Goal: Task Accomplishment & Management: Manage account settings

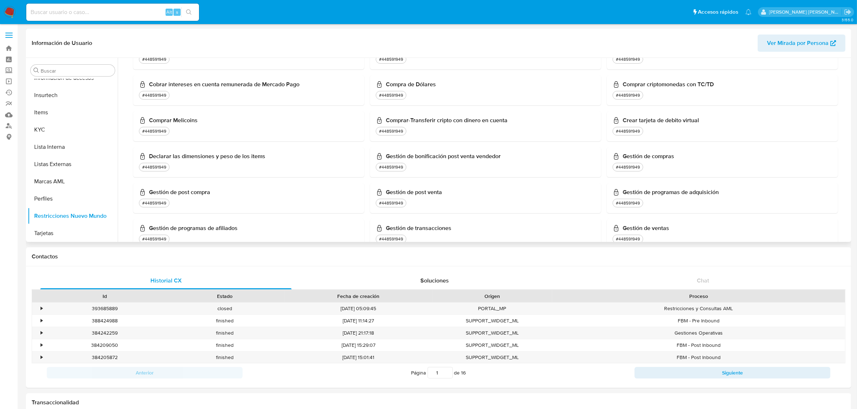
scroll to position [225, 0]
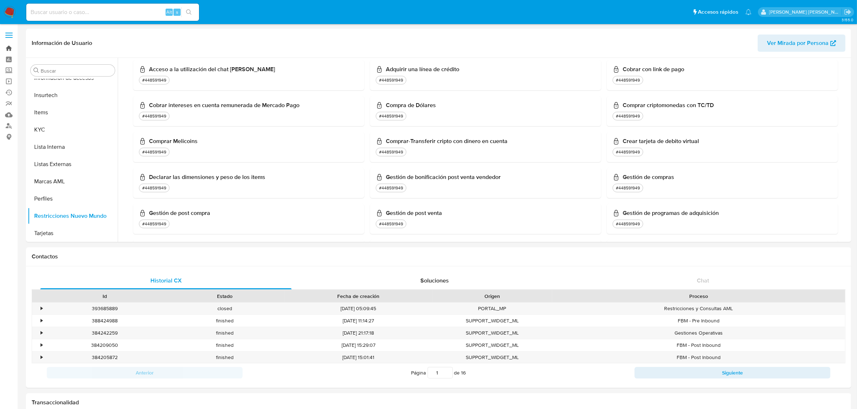
click at [12, 46] on link "Bandeja" at bounding box center [43, 48] width 86 height 11
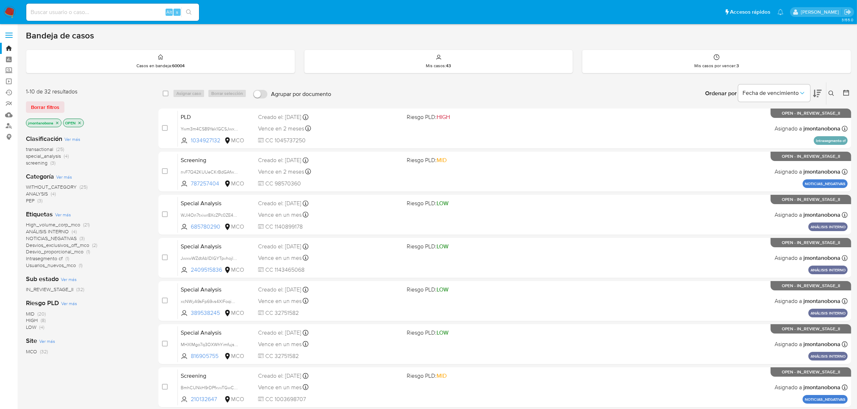
click at [58, 122] on icon "close-filter" at bounding box center [57, 123] width 4 height 4
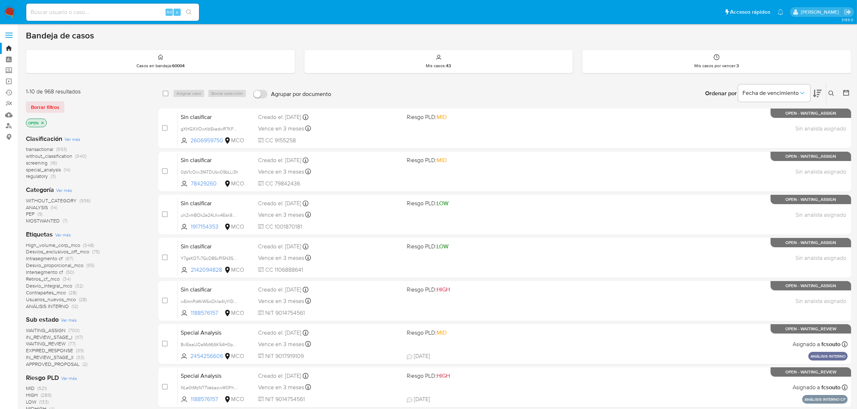
click at [44, 123] on icon "close-filter" at bounding box center [42, 123] width 4 height 4
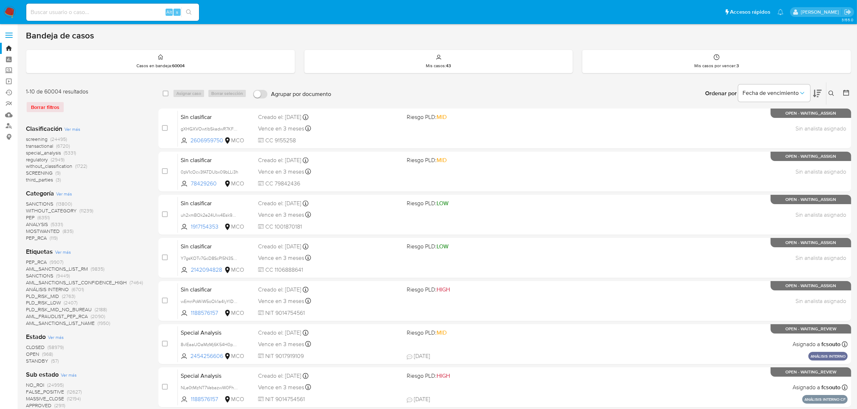
click at [830, 92] on icon at bounding box center [831, 94] width 6 height 6
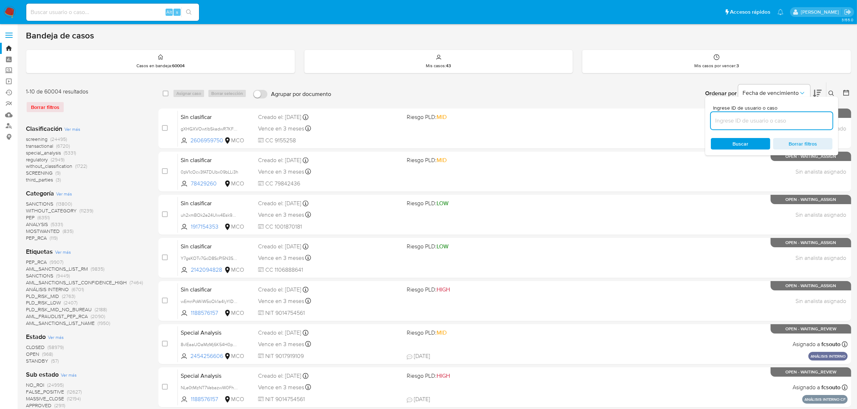
click at [751, 121] on input at bounding box center [772, 120] width 122 height 9
type input "ThSQXEi0oIF6KVm318851"
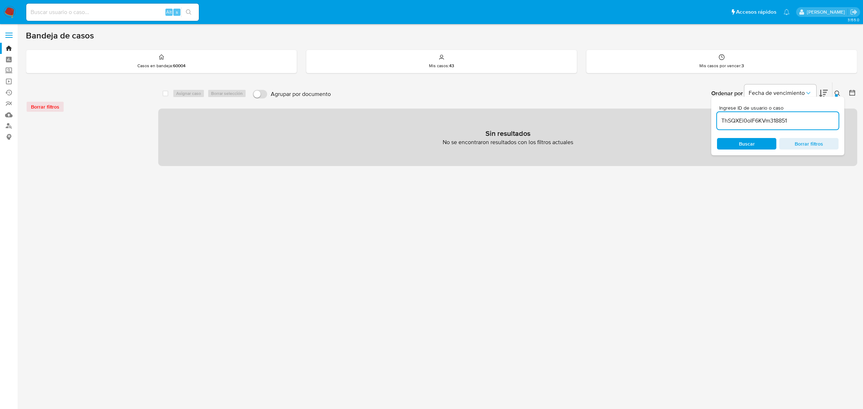
click at [805, 126] on div "ThSQXEi0oIF6KVm318851" at bounding box center [778, 120] width 122 height 17
click at [804, 123] on input "ThSQXEi0oIF6KVm318851" at bounding box center [778, 120] width 122 height 9
click at [837, 91] on icon at bounding box center [838, 94] width 6 height 6
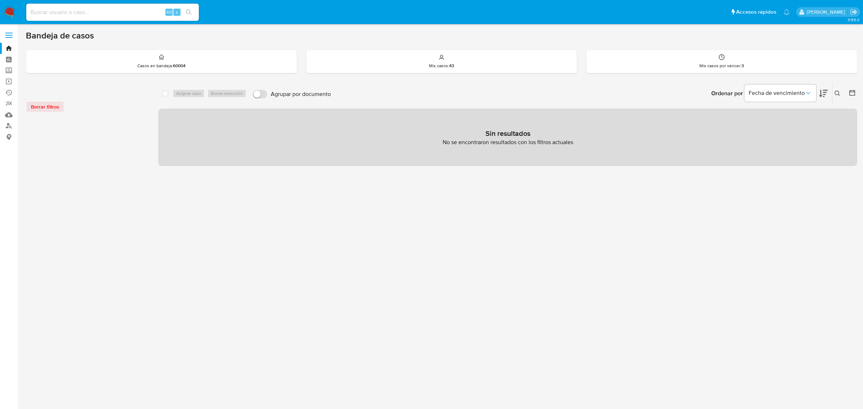
click at [839, 92] on icon at bounding box center [838, 94] width 6 height 6
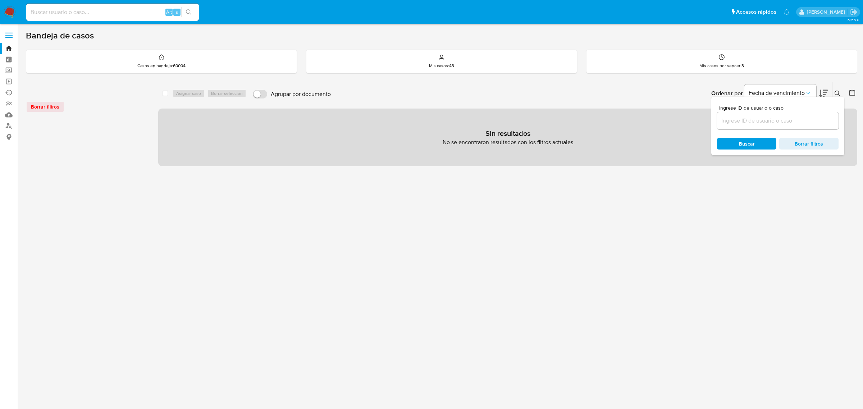
click at [772, 116] on input at bounding box center [778, 120] width 122 height 9
type input "ThSQXEi0oIF6KVm318851"
click at [550, 198] on div "select-all-cases-checkbox Asignar caso Borrar selección Agrupar por documento O…" at bounding box center [507, 240] width 699 height 316
click at [12, 47] on link "Bandeja" at bounding box center [43, 48] width 86 height 11
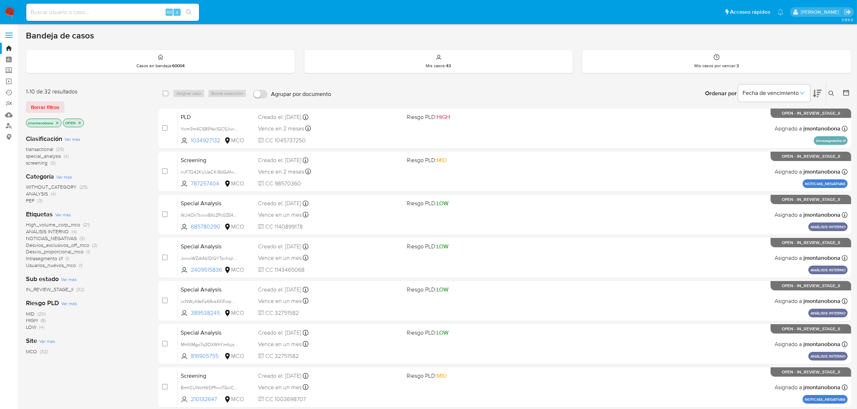
click at [58, 121] on icon "close-filter" at bounding box center [57, 123] width 4 height 4
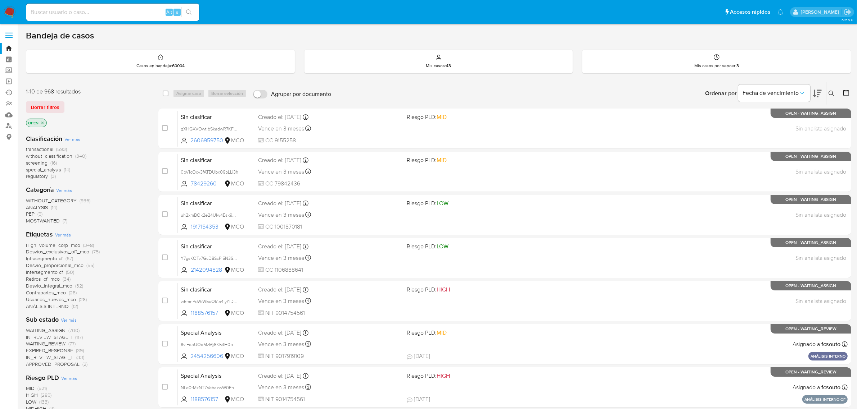
click at [41, 121] on icon "close-filter" at bounding box center [42, 123] width 4 height 4
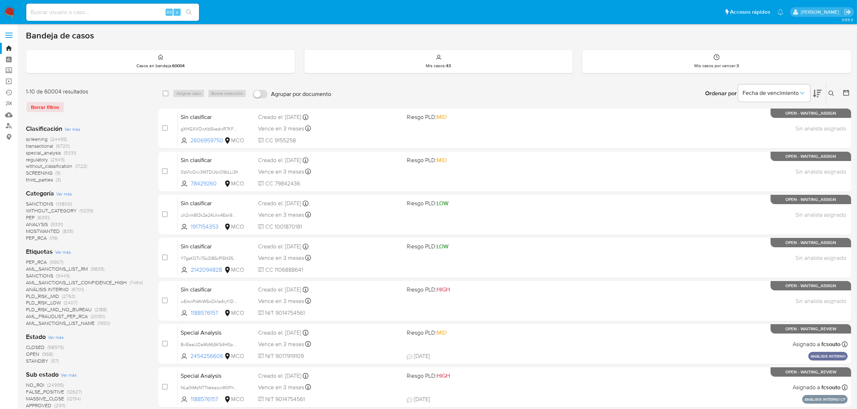
click at [828, 94] on icon at bounding box center [831, 94] width 6 height 6
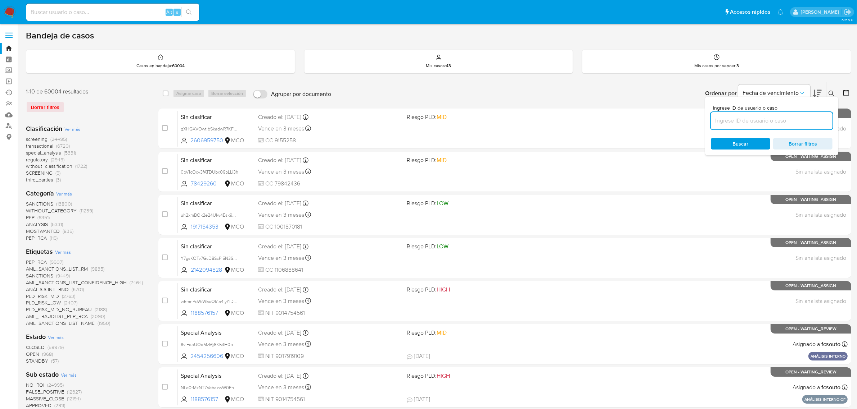
click at [746, 119] on input at bounding box center [772, 120] width 122 height 9
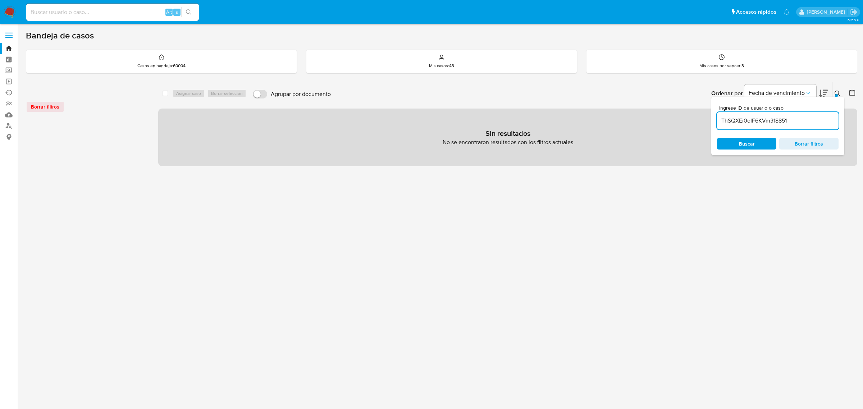
drag, startPoint x: 792, startPoint y: 122, endPoint x: 666, endPoint y: 119, distance: 125.9
click at [671, 119] on div "select-all-cases-checkbox Asignar caso Borrar selección Agrupar por documento O…" at bounding box center [507, 124] width 699 height 84
click at [797, 121] on input "ThSQXEi0oIF6KVm318851" at bounding box center [778, 120] width 122 height 9
drag, startPoint x: 810, startPoint y: 119, endPoint x: 644, endPoint y: 121, distance: 165.9
click at [647, 121] on div "select-all-cases-checkbox Asignar caso Borrar selección Agrupar por documento O…" at bounding box center [507, 124] width 699 height 84
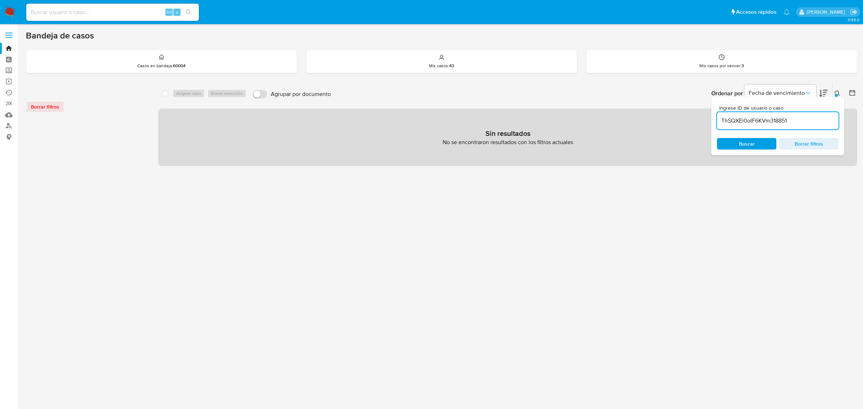
paste input "gpc"
type input "gpcThSQXEi0oIF6KVm318851"
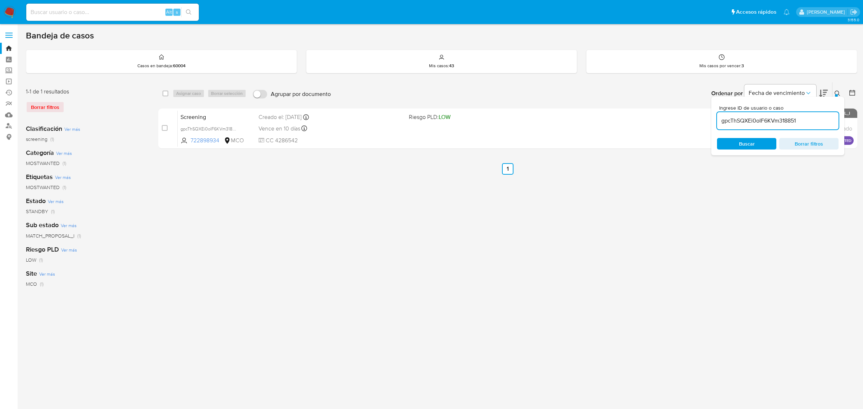
click at [507, 195] on div "select-all-cases-checkbox Asignar caso Borrar selección Agrupar por documento O…" at bounding box center [507, 240] width 699 height 316
click at [837, 75] on div "Bandeja de casos Casos en bandeja : 60004 Mis casos : 43 Mis casos por vencer :…" at bounding box center [442, 214] width 832 height 368
click at [835, 89] on button at bounding box center [839, 93] width 12 height 9
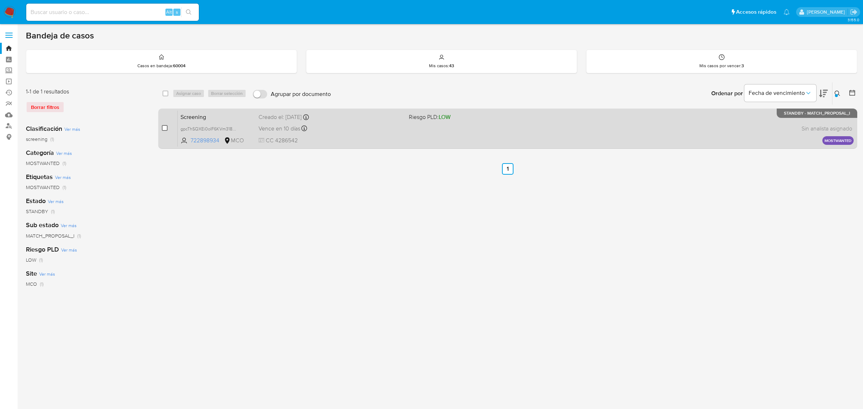
click at [164, 128] on input "checkbox" at bounding box center [165, 128] width 6 height 6
checkbox input "true"
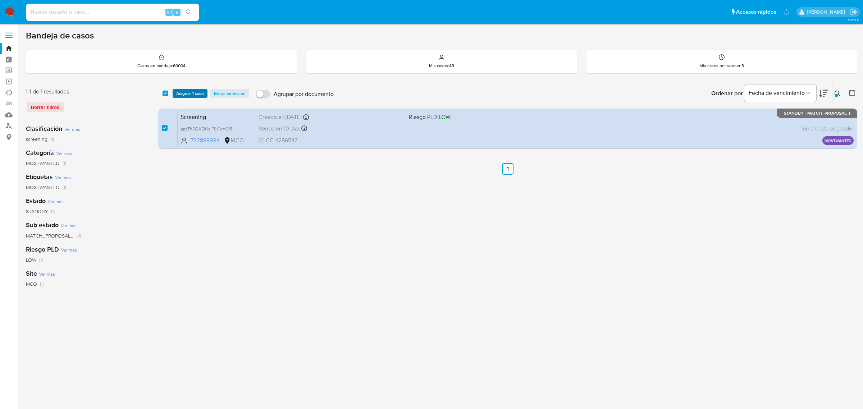
click at [190, 92] on span "Asignar 1 caso" at bounding box center [190, 93] width 28 height 7
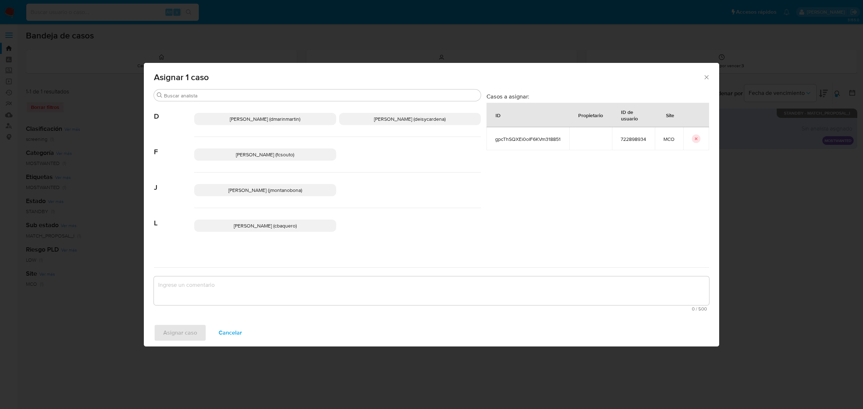
click at [270, 190] on span "Juan Pablo Montano Obonaga (jmontanobona)" at bounding box center [265, 190] width 74 height 7
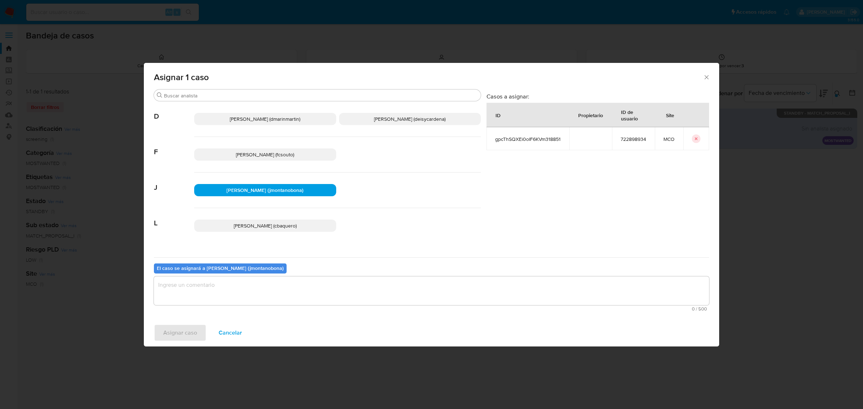
click at [291, 288] on textarea "assign-modal" at bounding box center [431, 291] width 555 height 29
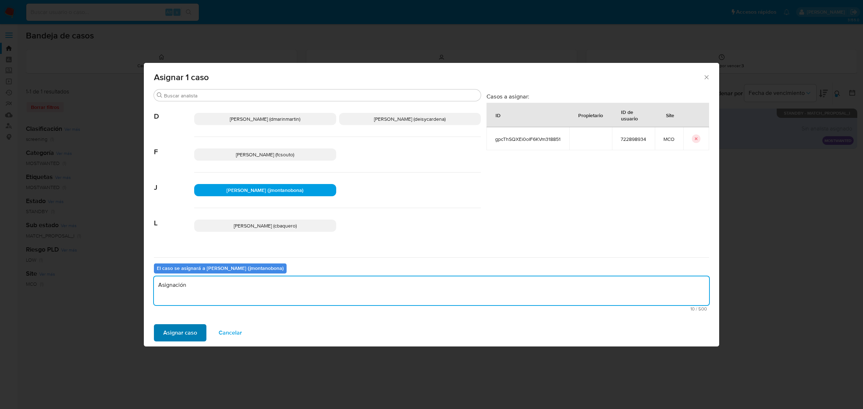
type textarea "Asignación"
click at [188, 331] on span "Asignar caso" at bounding box center [180, 333] width 34 height 16
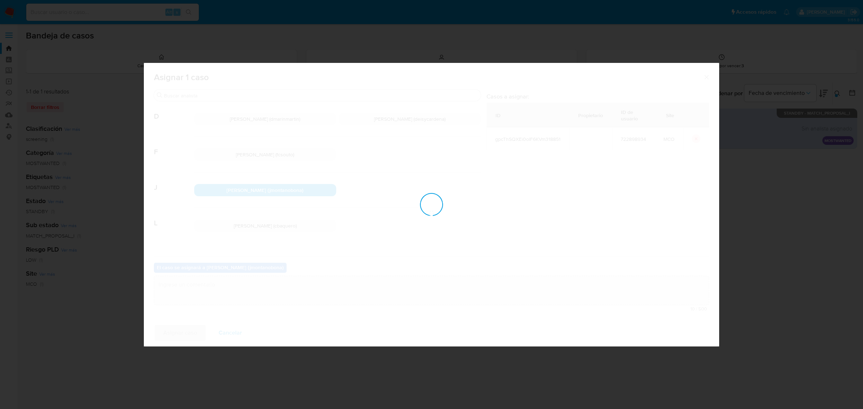
checkbox input "false"
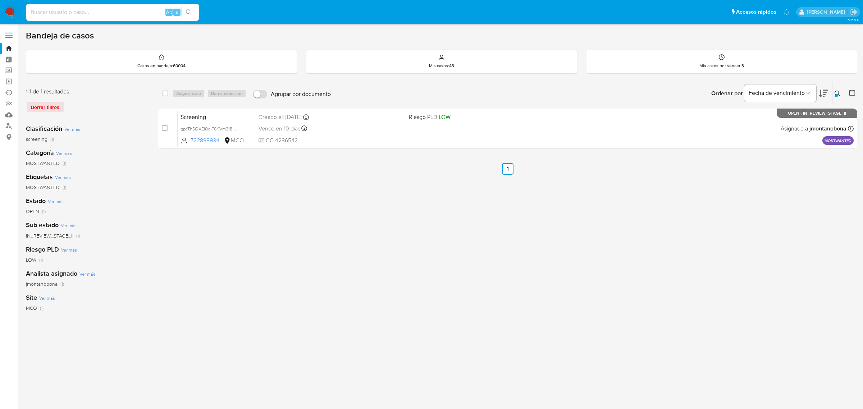
click at [839, 94] on icon at bounding box center [838, 94] width 6 height 6
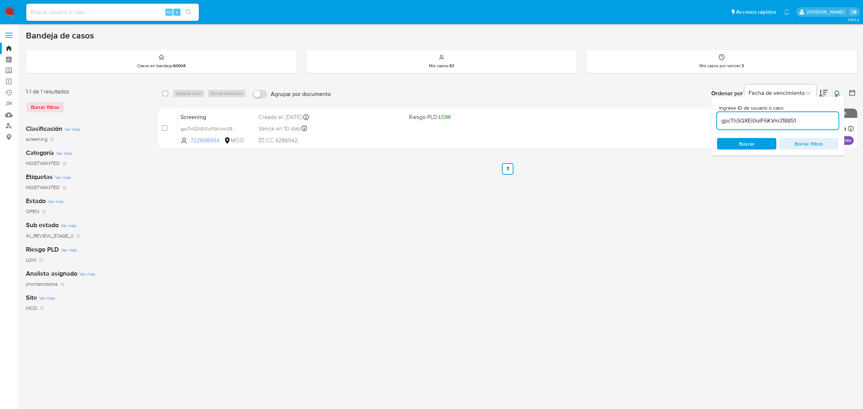
click at [804, 117] on input "gpcThSQXEi0oIF6KVm318851" at bounding box center [778, 120] width 122 height 9
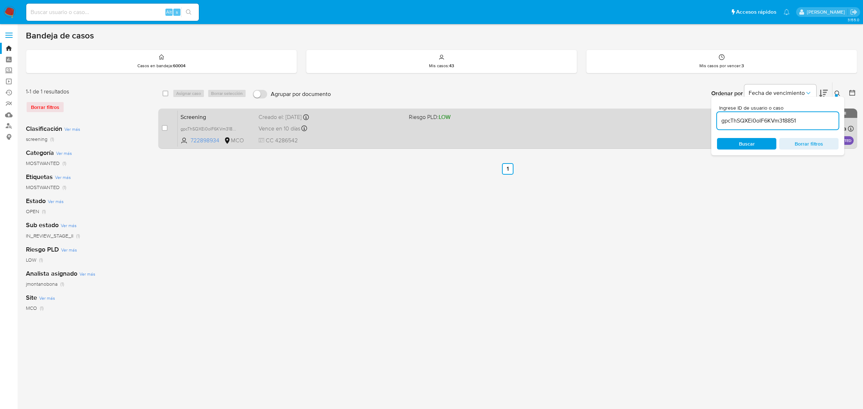
drag, startPoint x: 815, startPoint y: 118, endPoint x: 668, endPoint y: 119, distance: 147.1
click at [668, 119] on div "select-all-cases-checkbox Asignar caso Borrar selección Agrupar por documento O…" at bounding box center [507, 117] width 699 height 70
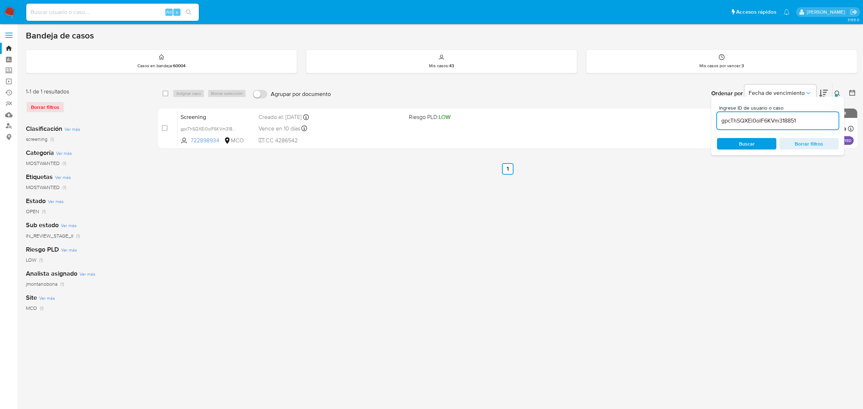
click at [740, 209] on div "select-all-cases-checkbox Asignar caso Borrar selección Agrupar por documento O…" at bounding box center [507, 240] width 699 height 316
click at [836, 91] on icon at bounding box center [838, 94] width 6 height 6
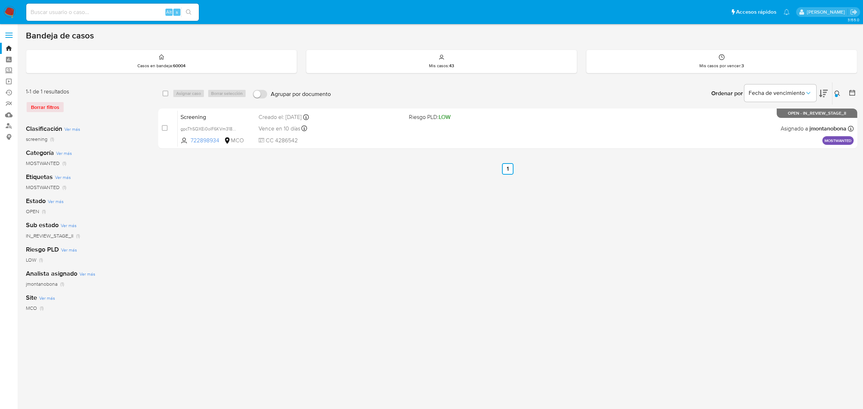
click at [838, 91] on icon at bounding box center [838, 94] width 6 height 6
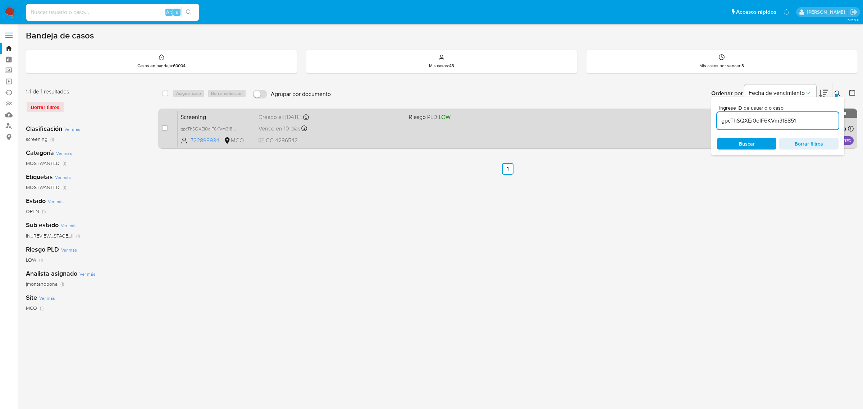
drag, startPoint x: 778, startPoint y: 120, endPoint x: 652, endPoint y: 121, distance: 126.3
click at [655, 121] on div "select-all-cases-checkbox Asignar caso Borrar selección Agrupar por documento O…" at bounding box center [507, 117] width 699 height 70
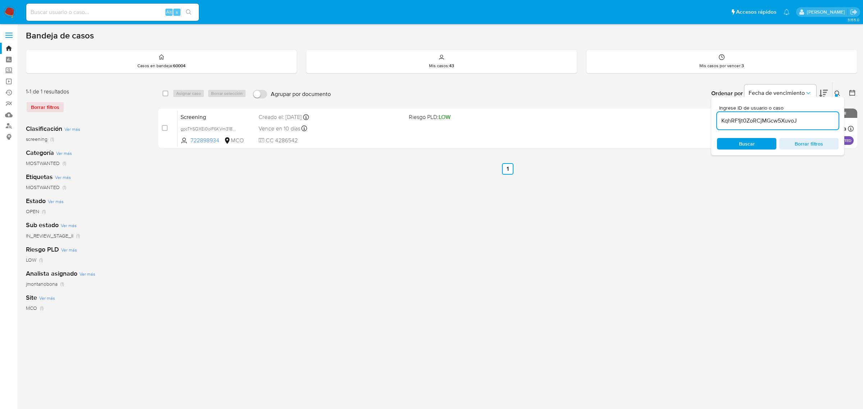
type input "KqhRF1jt0ZoRCjMGcw5XuvoJ"
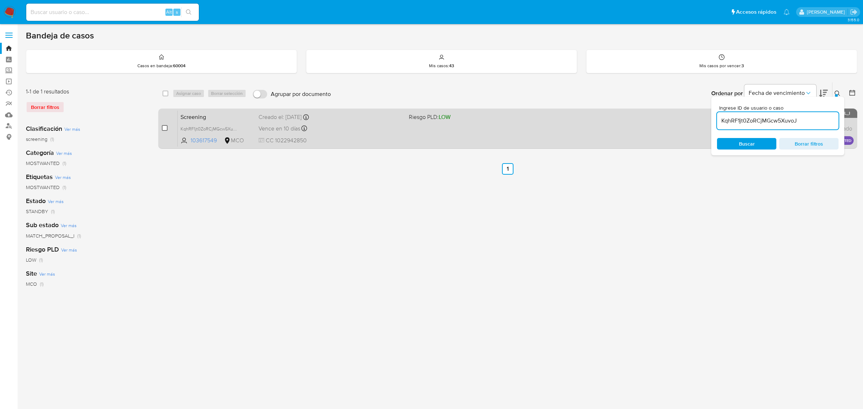
click at [164, 126] on input "checkbox" at bounding box center [165, 128] width 6 height 6
checkbox input "true"
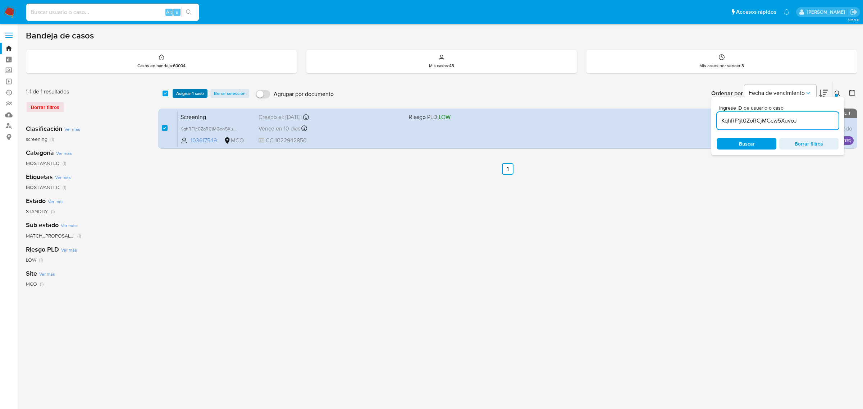
click at [188, 90] on span "Asignar 1 caso" at bounding box center [190, 93] width 28 height 7
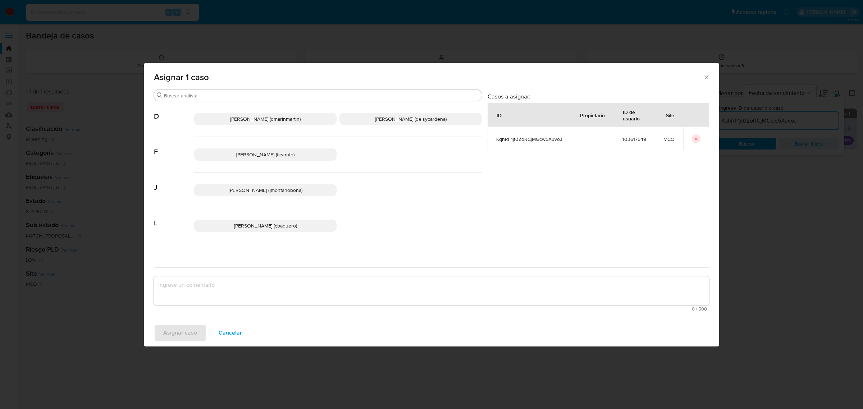
click at [281, 190] on span "Juan Pablo Montano Obonaga (jmontanobona)" at bounding box center [266, 190] width 74 height 7
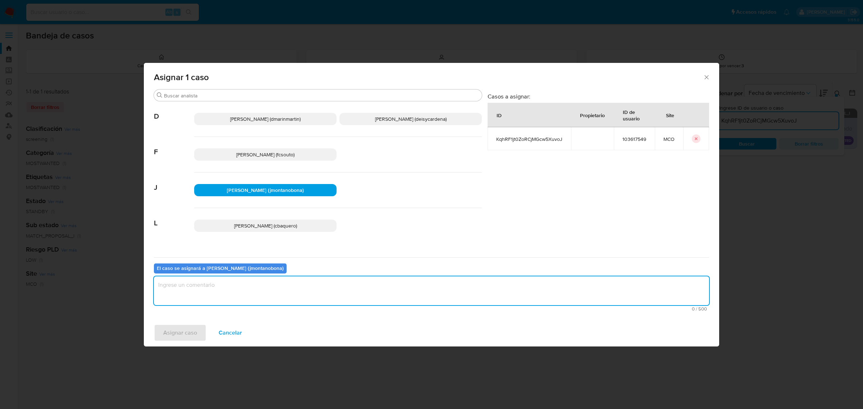
click at [272, 283] on textarea "assign-modal" at bounding box center [431, 291] width 555 height 29
type textarea "Asignación"
click at [187, 332] on span "Asignar caso" at bounding box center [180, 333] width 34 height 16
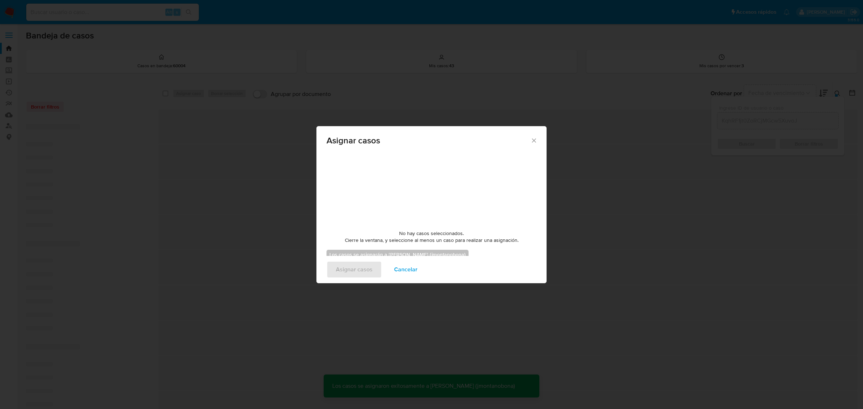
checkbox input "false"
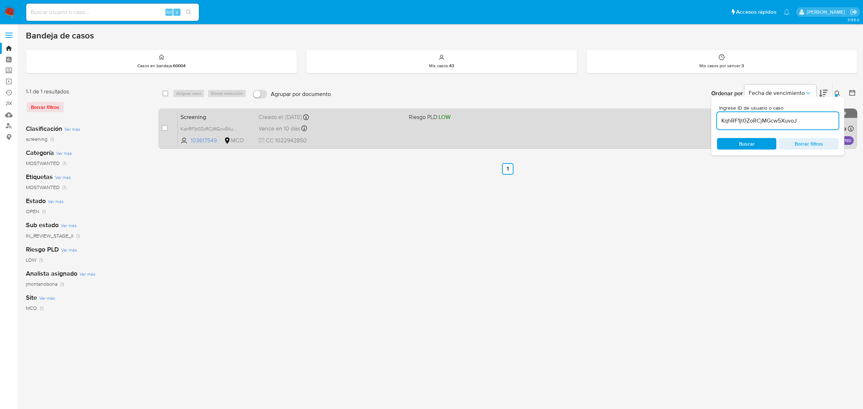
drag, startPoint x: 825, startPoint y: 120, endPoint x: 661, endPoint y: 122, distance: 163.7
click at [660, 119] on div "select-all-cases-checkbox Asignar caso Borrar selección Agrupar por documento O…" at bounding box center [507, 117] width 699 height 70
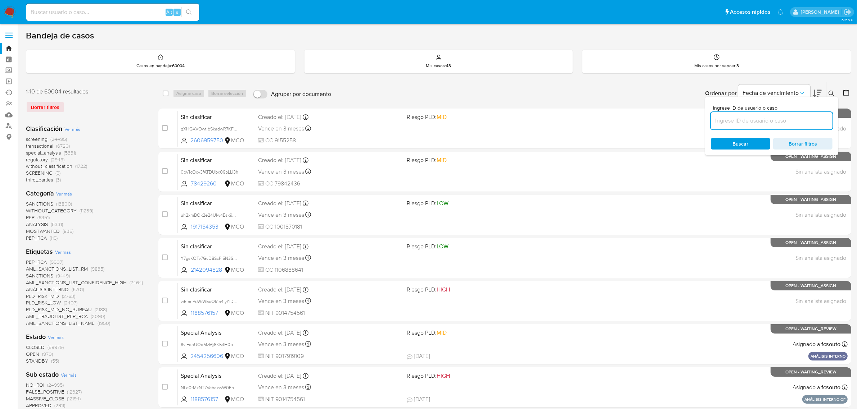
click at [827, 80] on div "Bandeja de casos Casos en bandeja : 60004 Mis casos : 43 Mis casos por vencer :…" at bounding box center [438, 363] width 825 height 667
click at [774, 121] on input at bounding box center [772, 120] width 122 height 9
paste input "BkjBiCwwyhKr6r8JperYVS9j"
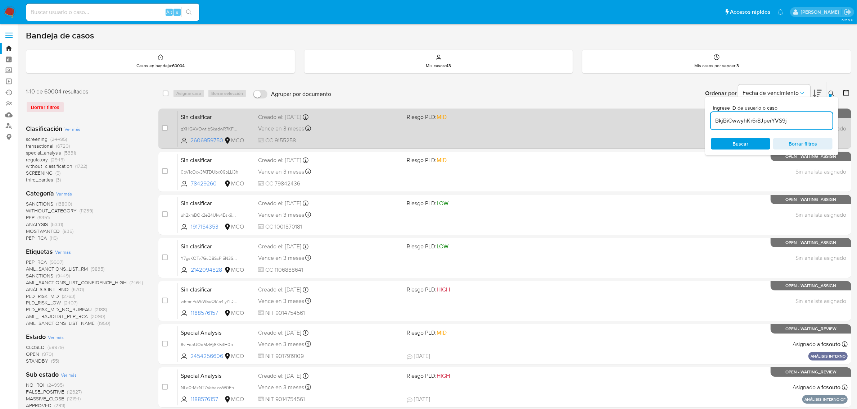
type input "BkjBiCwwyhKr6r8JperYVS9j"
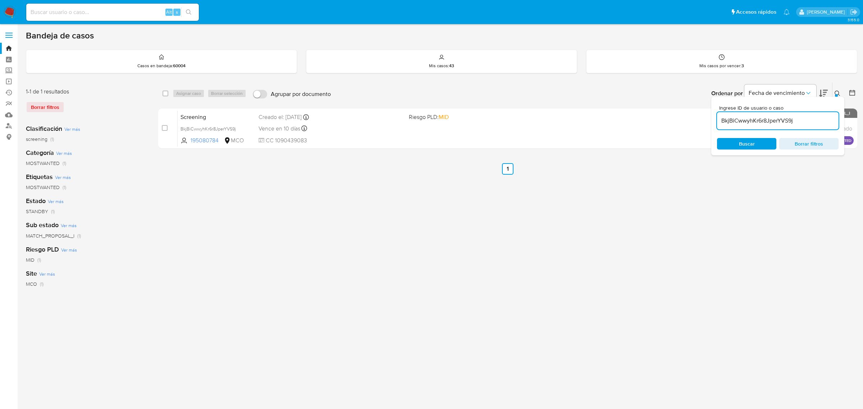
click at [837, 95] on div at bounding box center [836, 95] width 3 height 3
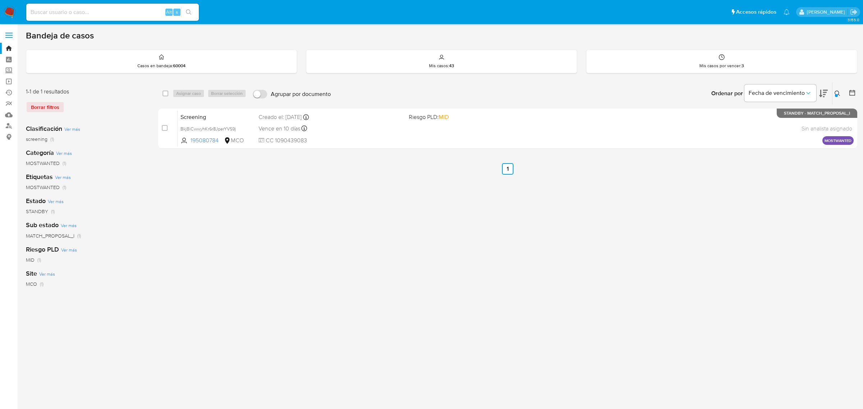
click at [837, 96] on div at bounding box center [836, 95] width 3 height 3
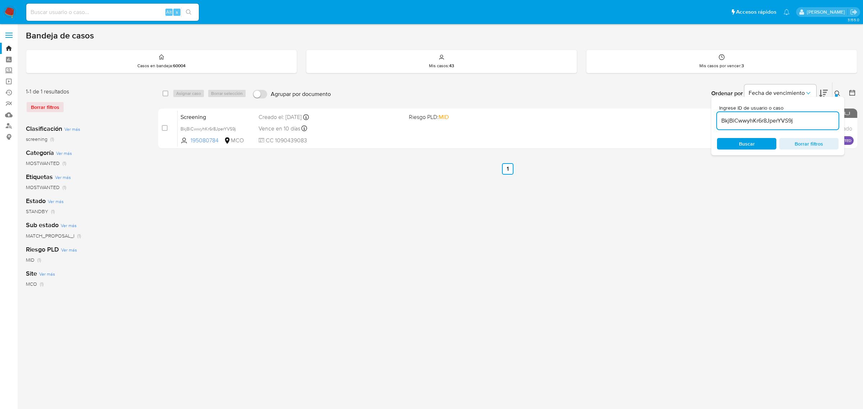
click at [845, 179] on div "select-all-cases-checkbox Asignar caso Borrar selección Agrupar por documento O…" at bounding box center [507, 240] width 699 height 316
click at [835, 91] on icon at bounding box center [838, 94] width 6 height 6
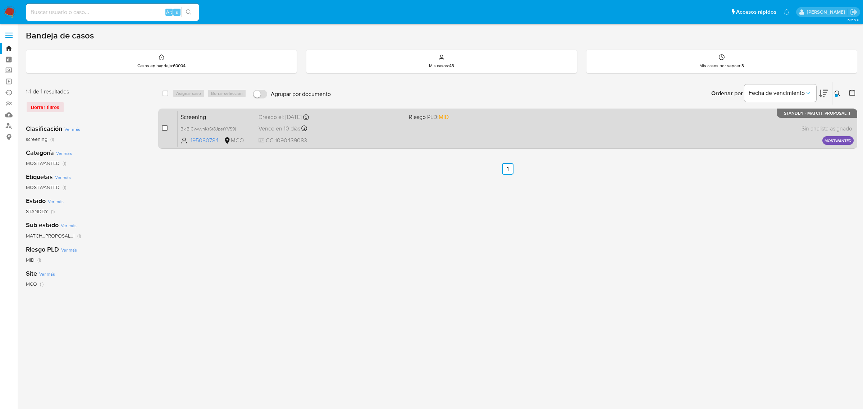
click at [167, 125] on input "checkbox" at bounding box center [165, 128] width 6 height 6
checkbox input "true"
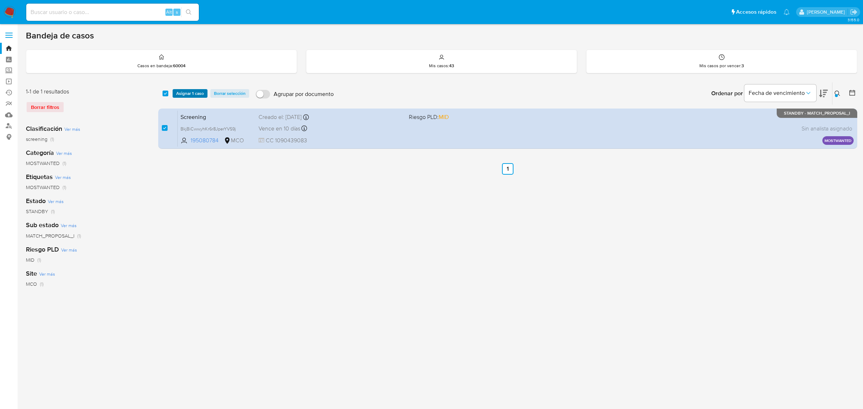
click at [193, 94] on span "Asignar 1 caso" at bounding box center [190, 93] width 28 height 7
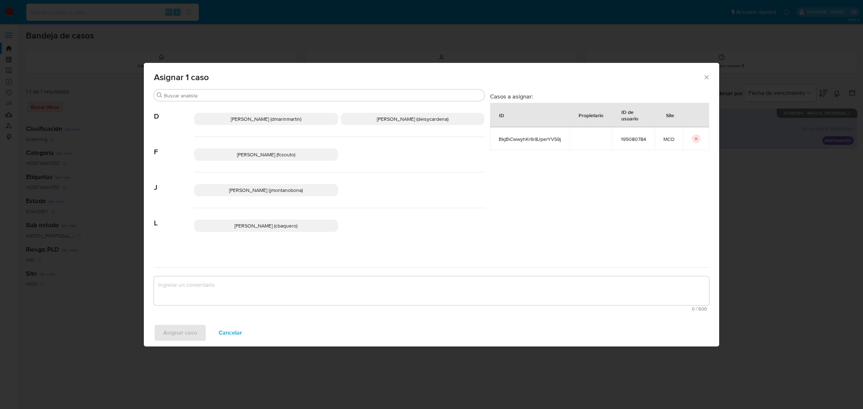
click at [290, 182] on div "Juan Pablo Montano Obonaga (jmontanobona)" at bounding box center [339, 191] width 290 height 36
click at [294, 191] on span "Juan Pablo Montano Obonaga (jmontanobona)" at bounding box center [266, 190] width 74 height 7
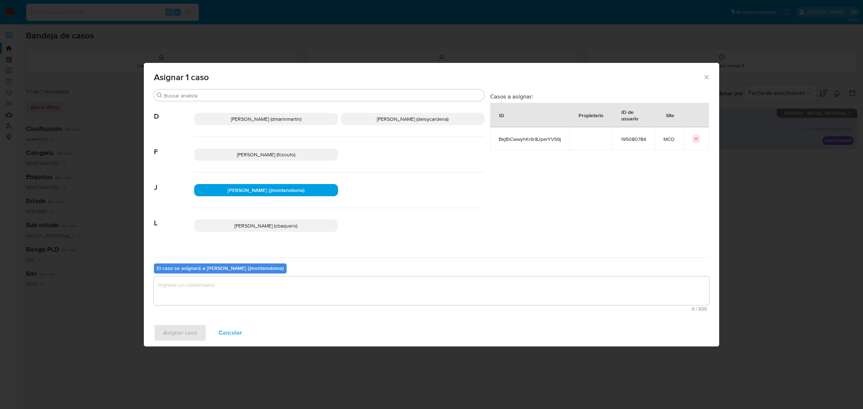
click at [272, 297] on textarea "assign-modal" at bounding box center [431, 291] width 555 height 29
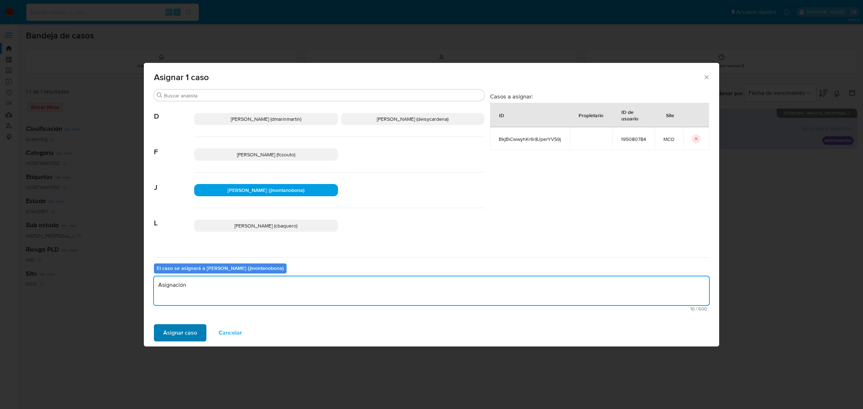
type textarea "Asignación"
click at [183, 335] on span "Asignar caso" at bounding box center [180, 333] width 34 height 16
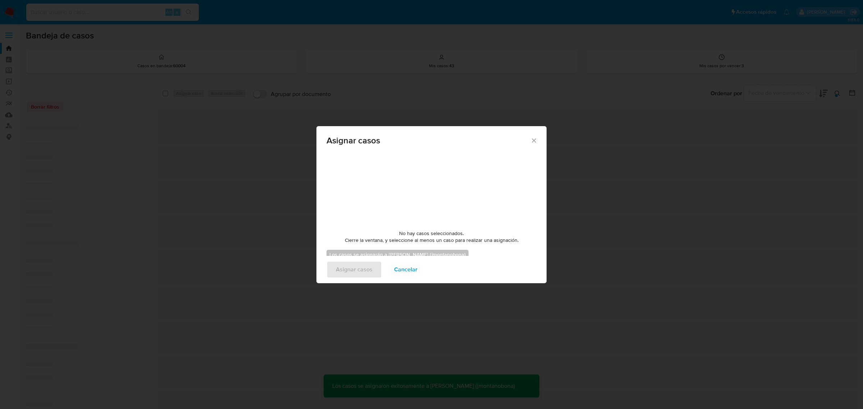
checkbox input "false"
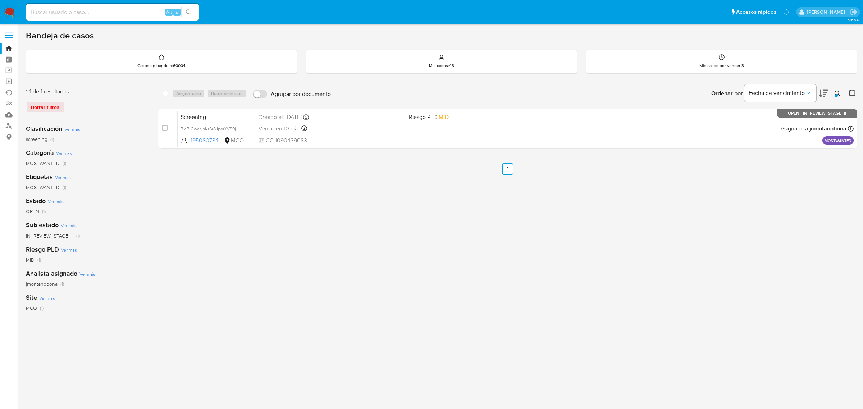
click at [836, 91] on icon at bounding box center [838, 94] width 6 height 6
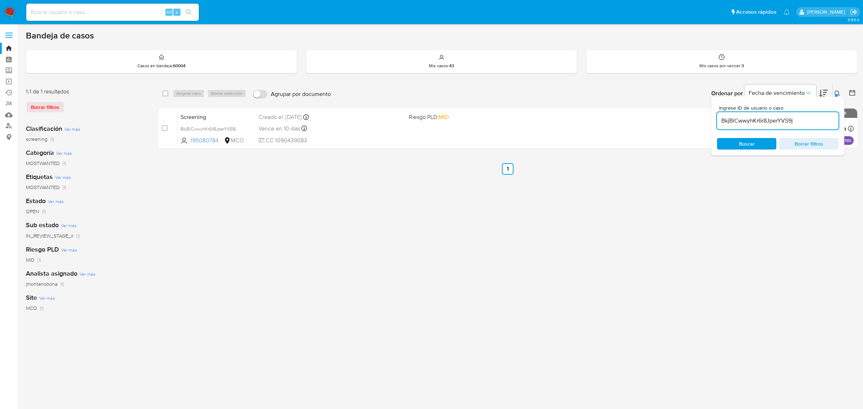
click at [806, 119] on input "BkjBiCwwyhKr6r8JperYVS9j" at bounding box center [778, 120] width 122 height 9
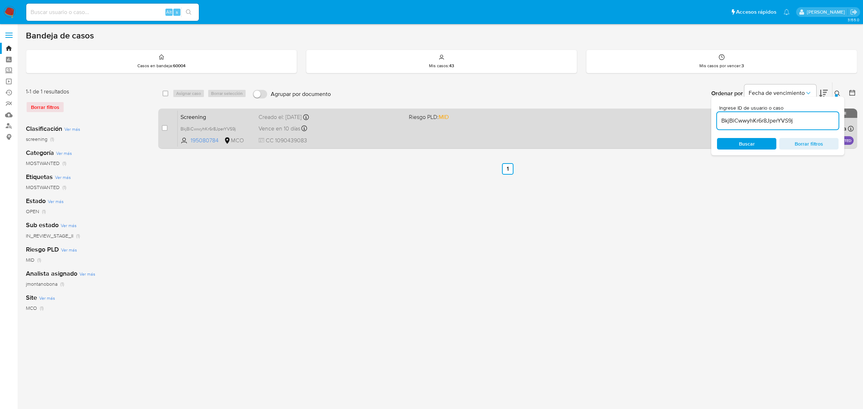
drag, startPoint x: 729, startPoint y: 122, endPoint x: 673, endPoint y: 125, distance: 55.5
click at [673, 125] on div "select-all-cases-checkbox Asignar caso Borrar selección Agrupar por documento O…" at bounding box center [507, 117] width 699 height 70
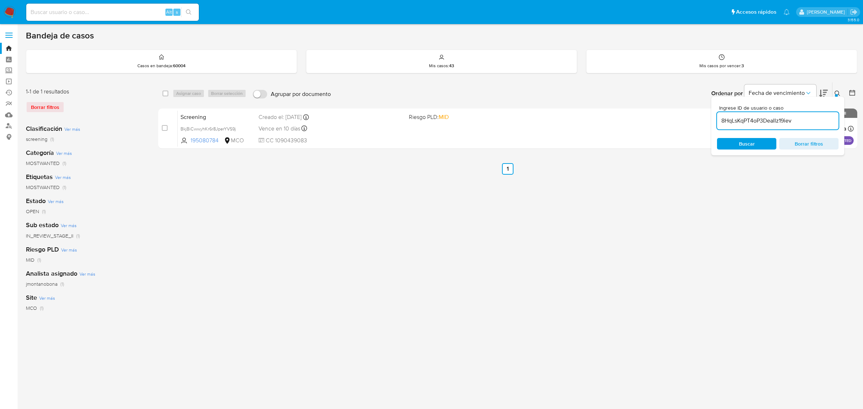
type input "8HqLsKqPT4oP3DeaIIz19iev"
click at [842, 176] on div "select-all-cases-checkbox Asignar caso Borrar selección Agrupar por documento O…" at bounding box center [507, 240] width 699 height 316
click at [835, 90] on button at bounding box center [839, 93] width 12 height 9
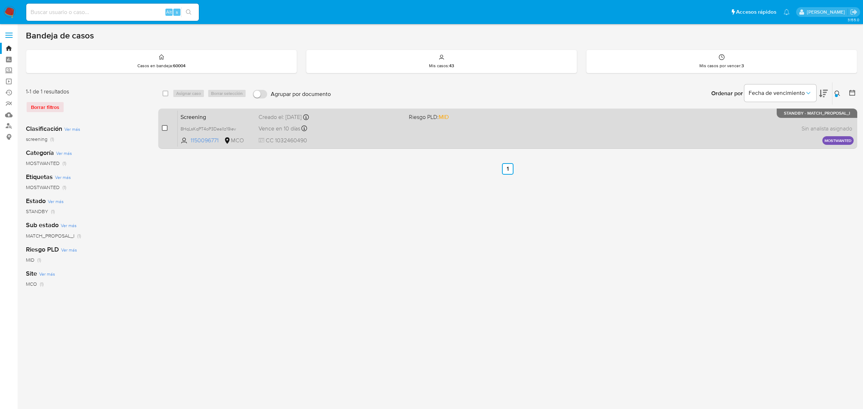
click at [164, 127] on input "checkbox" at bounding box center [165, 128] width 6 height 6
checkbox input "true"
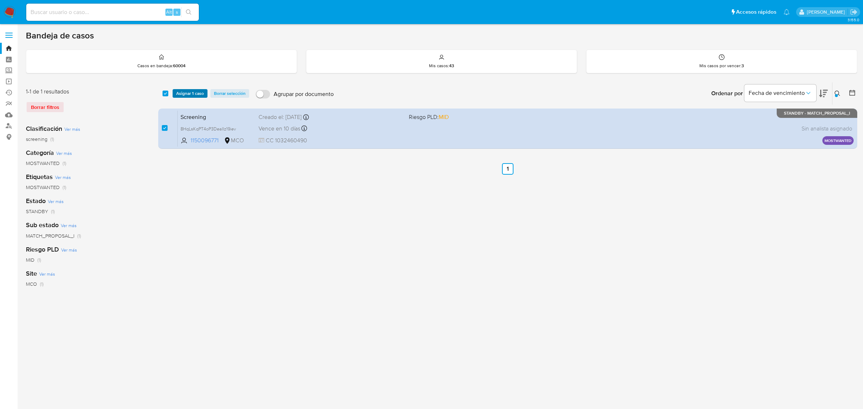
click at [193, 90] on span "Asignar 1 caso" at bounding box center [190, 93] width 28 height 7
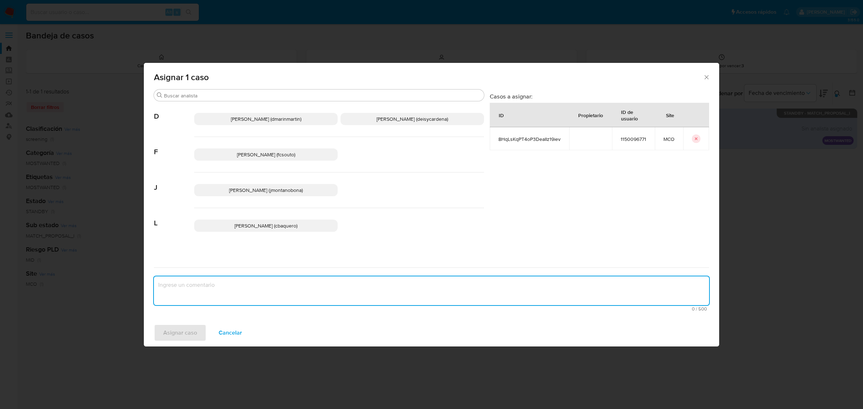
click at [199, 296] on textarea "assign-modal" at bounding box center [431, 291] width 555 height 29
click at [260, 189] on span "Juan Pablo Montano Obonaga (jmontanobona)" at bounding box center [266, 190] width 74 height 7
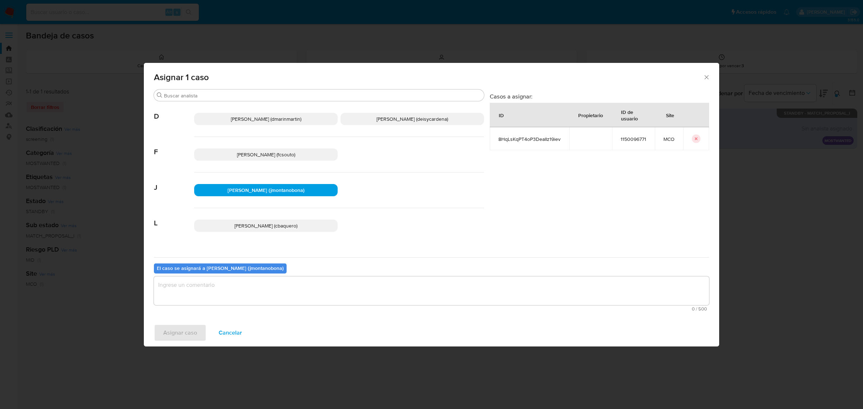
click at [234, 284] on textarea "assign-modal" at bounding box center [431, 291] width 555 height 29
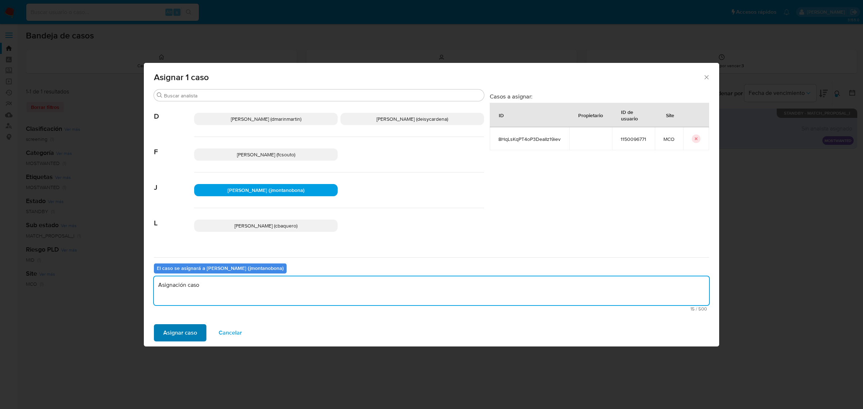
type textarea "Asignación caso"
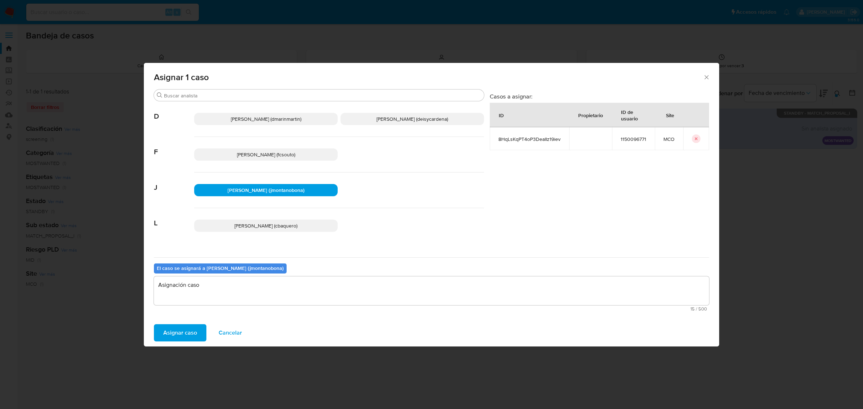
click at [192, 333] on span "Asignar caso" at bounding box center [180, 333] width 34 height 16
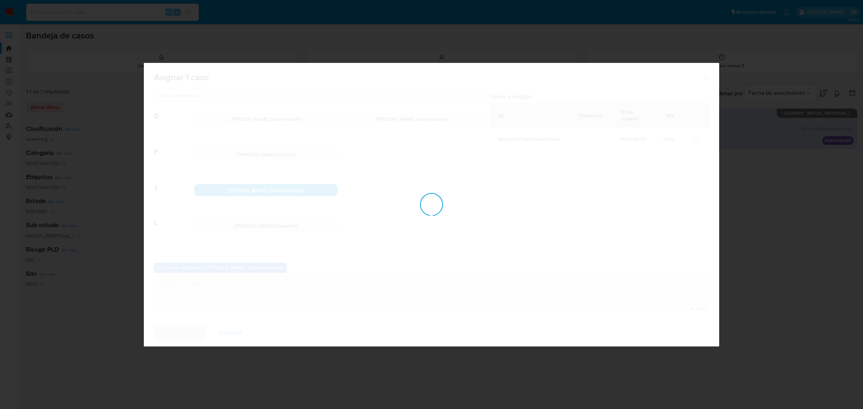
checkbox input "false"
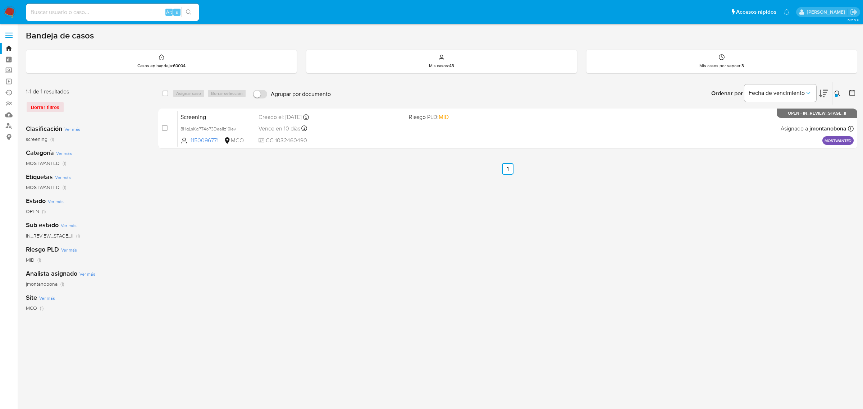
click at [837, 92] on icon at bounding box center [838, 94] width 6 height 6
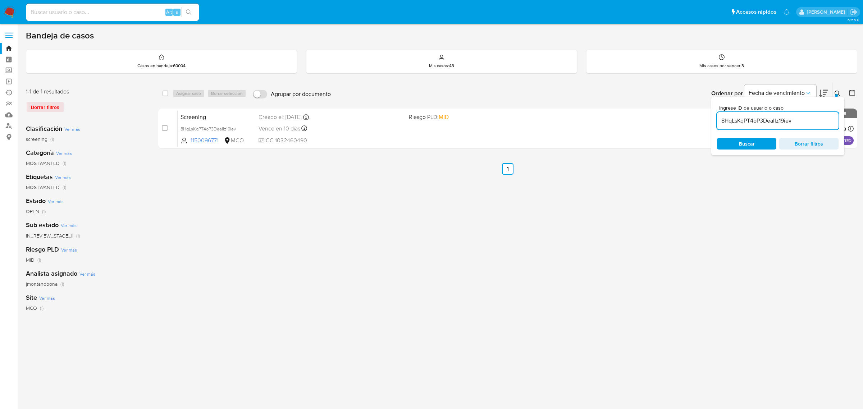
click at [797, 122] on input "8HqLsKqPT4oP3DeaIIz19iev" at bounding box center [778, 120] width 122 height 9
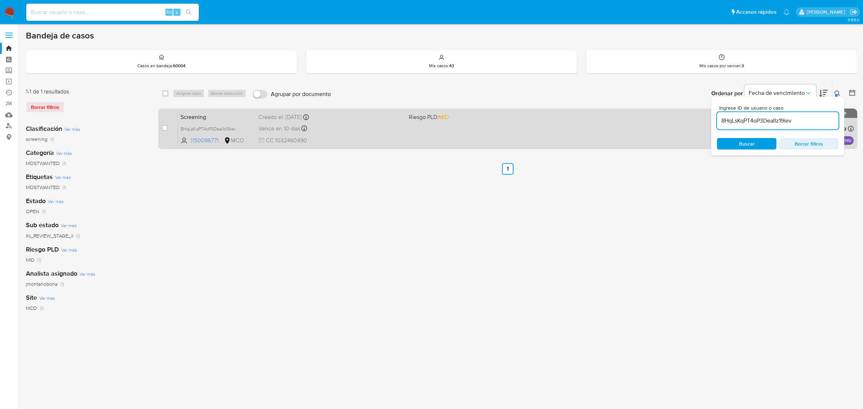
drag, startPoint x: 810, startPoint y: 122, endPoint x: 675, endPoint y: 122, distance: 135.3
click at [676, 122] on div "select-all-cases-checkbox Asignar caso Borrar selección Agrupar por documento O…" at bounding box center [507, 117] width 699 height 70
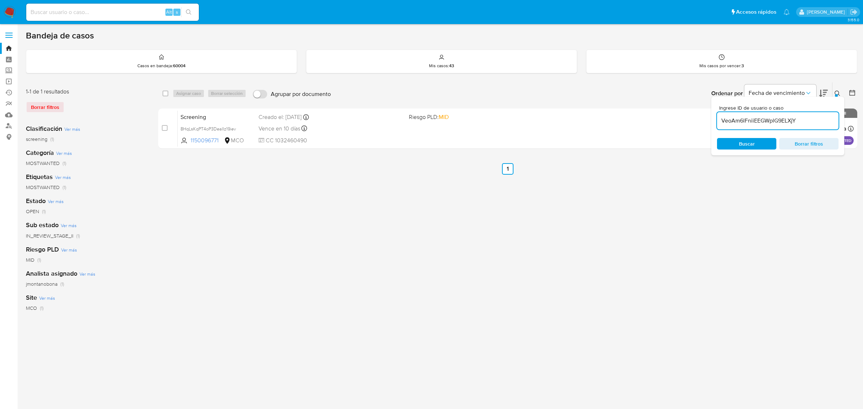
type input "VeoAm6lFniiEEGWplG9ELXjY"
click at [728, 167] on ul "Anterior 1 Siguiente" at bounding box center [507, 169] width 699 height 12
click at [838, 92] on icon at bounding box center [838, 94] width 6 height 6
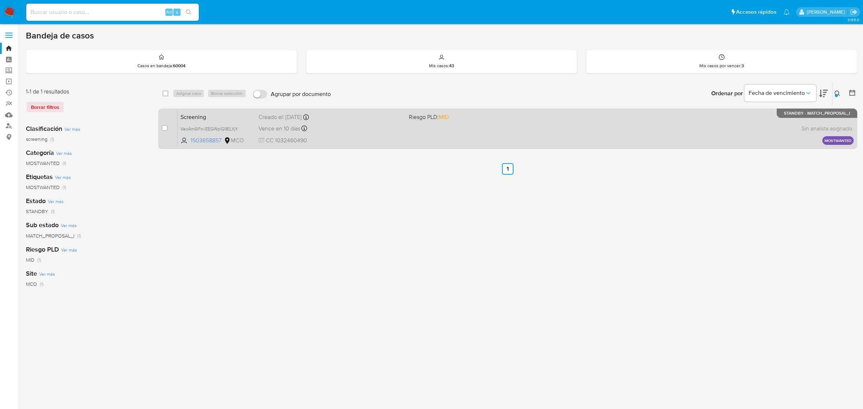
click at [167, 125] on span at bounding box center [165, 128] width 6 height 6
click at [164, 125] on input "checkbox" at bounding box center [165, 128] width 6 height 6
checkbox input "true"
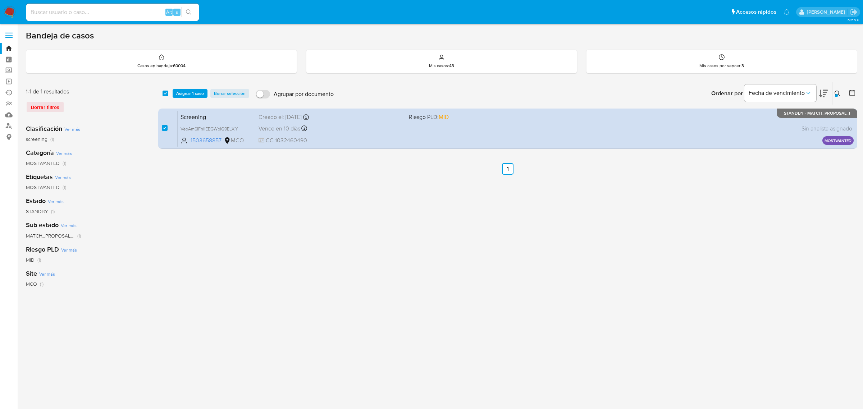
click at [192, 88] on div "select-all-cases-checkbox Asignar 1 caso Borrar selección Agrupar por documento…" at bounding box center [507, 93] width 699 height 22
click at [192, 91] on span "Asignar 1 caso" at bounding box center [190, 93] width 28 height 7
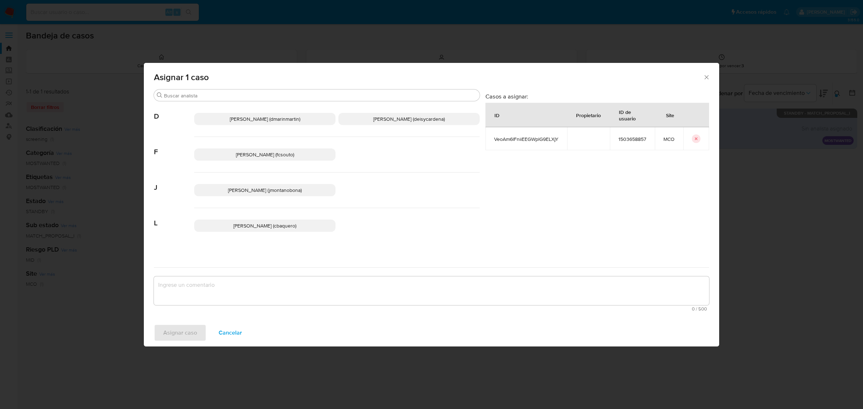
click at [255, 187] on span "Juan Pablo Montano Obonaga (jmontanobona)" at bounding box center [265, 190] width 74 height 7
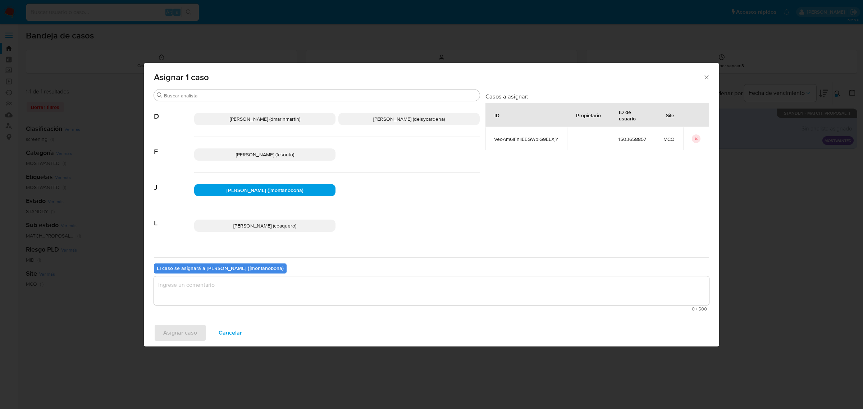
click at [257, 276] on div "El caso se asignará a Juan Pablo Montano Obonaga (jmontanobona) 0 / 500 500 car…" at bounding box center [431, 286] width 555 height 57
click at [261, 288] on textarea "assign-modal" at bounding box center [431, 291] width 555 height 29
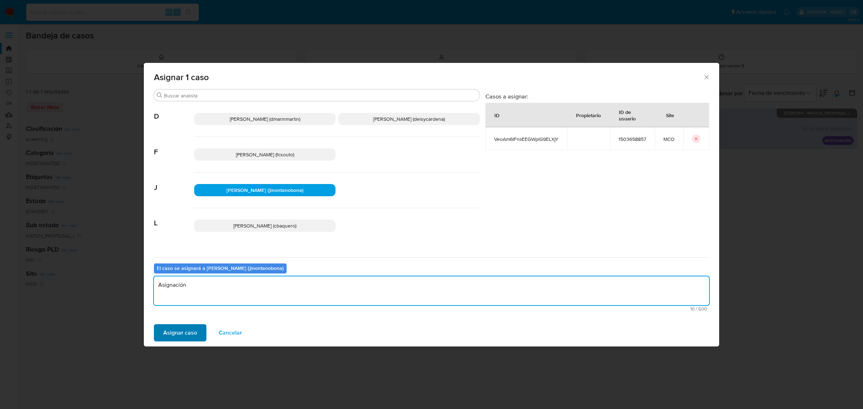
type textarea "Asignación"
click at [177, 338] on span "Asignar caso" at bounding box center [180, 333] width 34 height 16
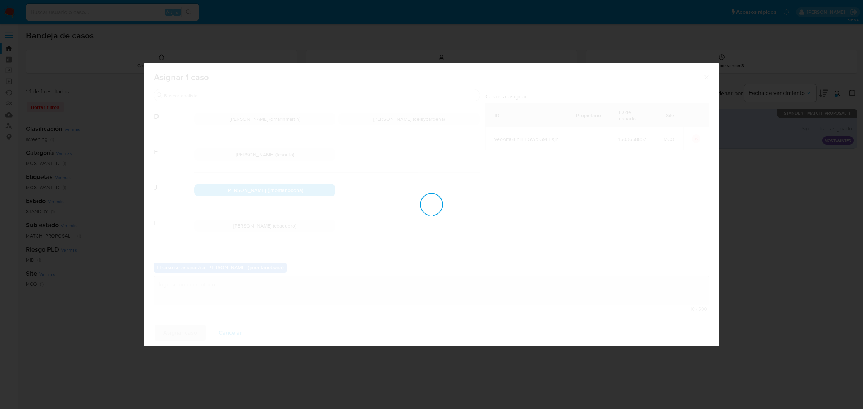
checkbox input "false"
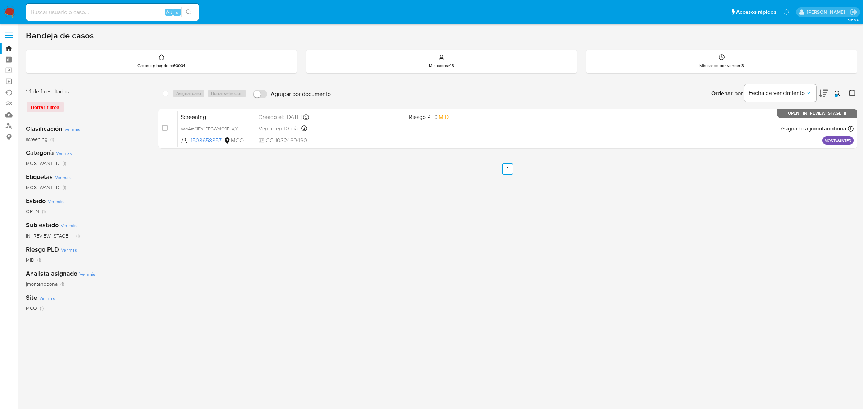
click at [136, 13] on input at bounding box center [112, 12] width 173 height 9
paste input "6F02XhKznp2OH3mqYZqCYsN2"
type input "6F02XhKznp2OH3mqYZqCYsN2"
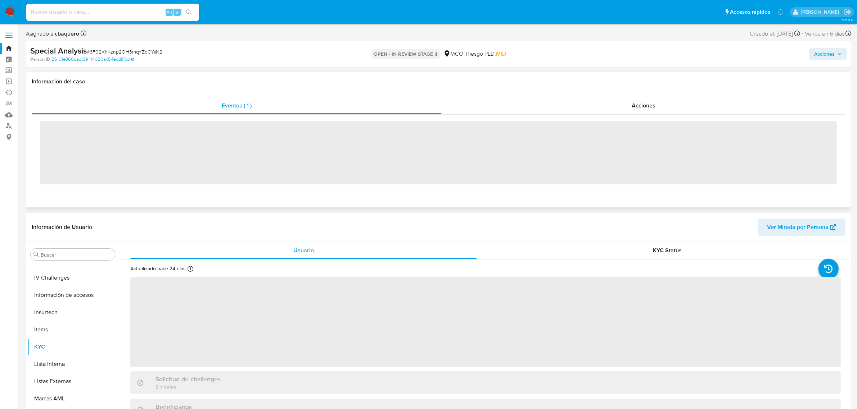
scroll to position [303, 0]
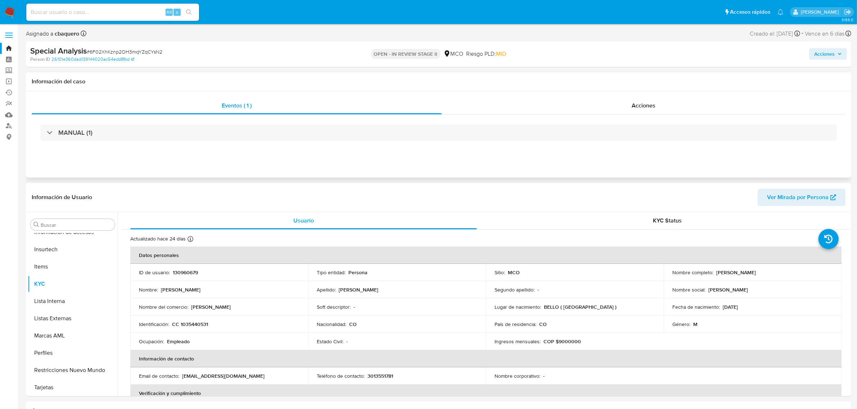
select select "10"
click at [9, 47] on link "Bandeja" at bounding box center [43, 48] width 86 height 11
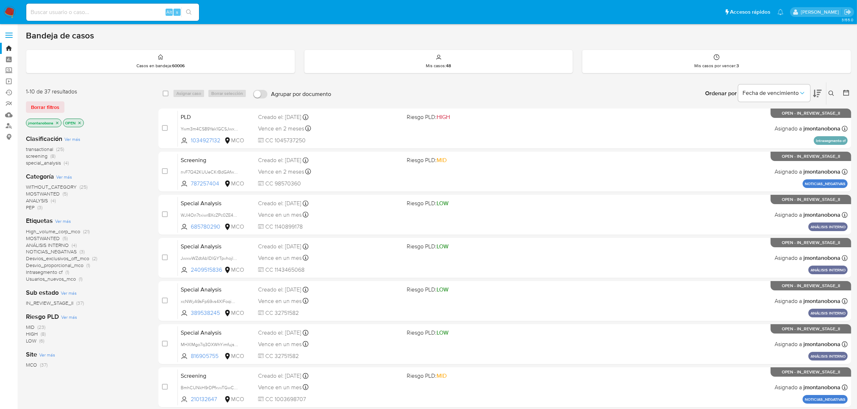
click at [58, 122] on icon "close-filter" at bounding box center [57, 123] width 4 height 4
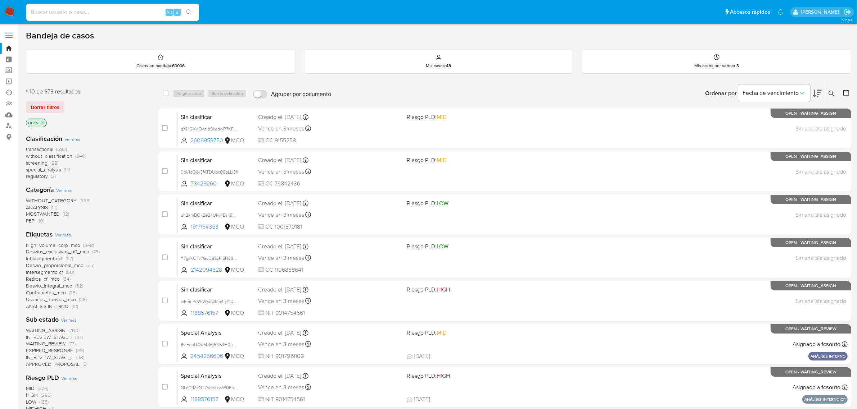
click at [44, 122] on icon "close-filter" at bounding box center [42, 123] width 4 height 4
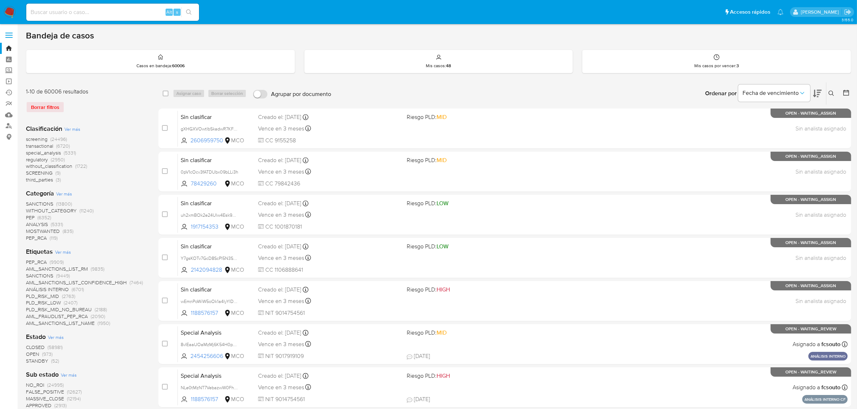
click at [829, 94] on icon at bounding box center [831, 94] width 6 height 6
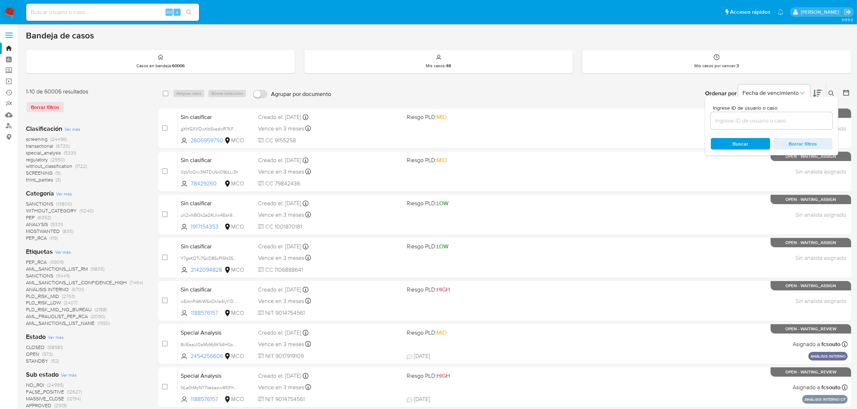
click at [774, 119] on input at bounding box center [772, 120] width 122 height 9
type input "6F02XhKznp2OH3mqYZqCYsN2"
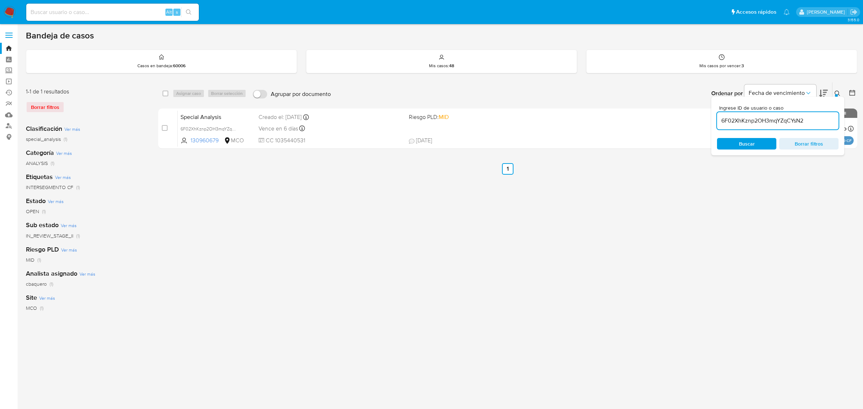
click at [590, 207] on div "select-all-cases-checkbox Asignar caso Borrar selección Agrupar por documento O…" at bounding box center [507, 240] width 699 height 316
click at [839, 90] on button at bounding box center [839, 93] width 12 height 9
